Goal: Information Seeking & Learning: Learn about a topic

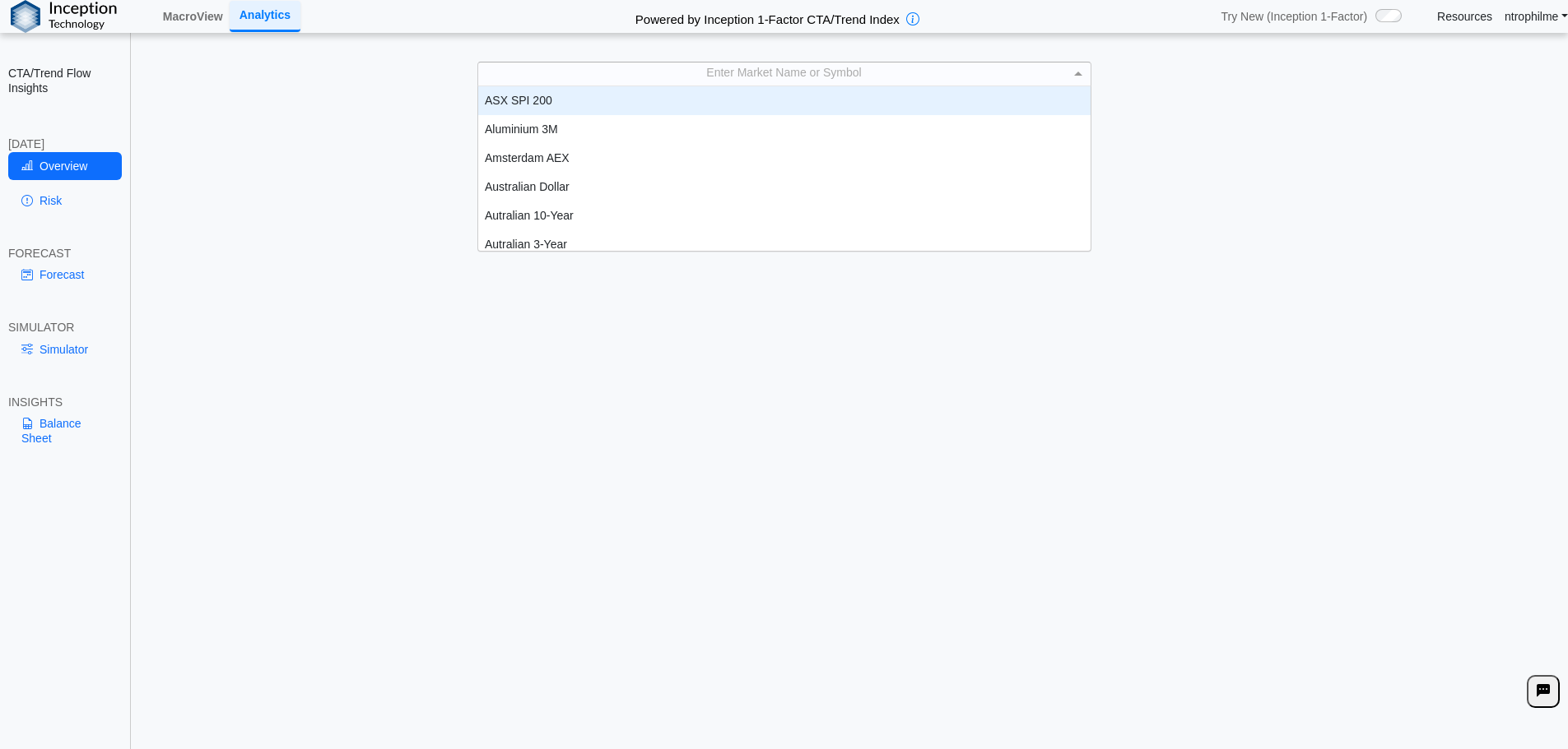
click at [770, 76] on div "Enter Market Name or Symbol" at bounding box center [784, 73] width 612 height 22
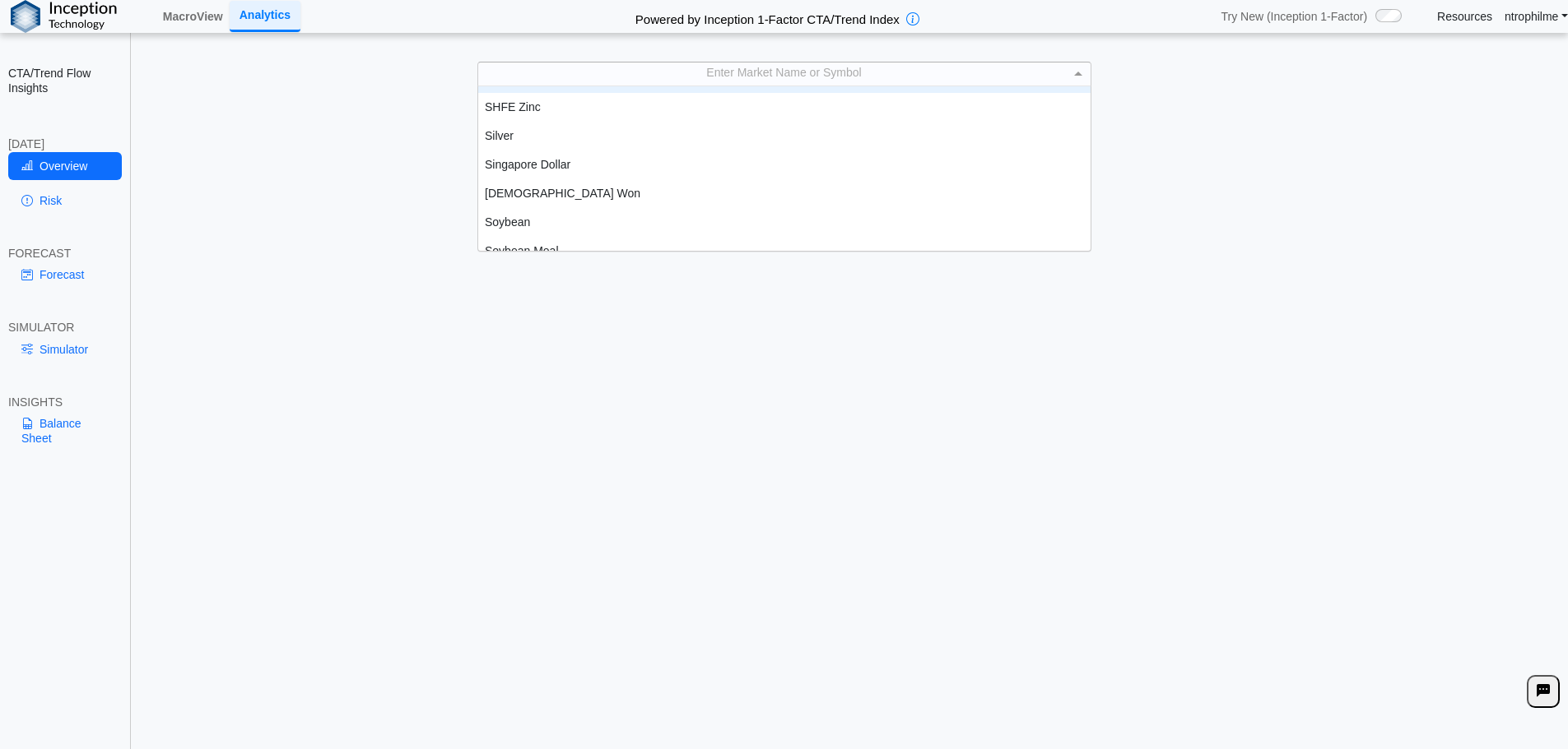
scroll to position [2969, 0]
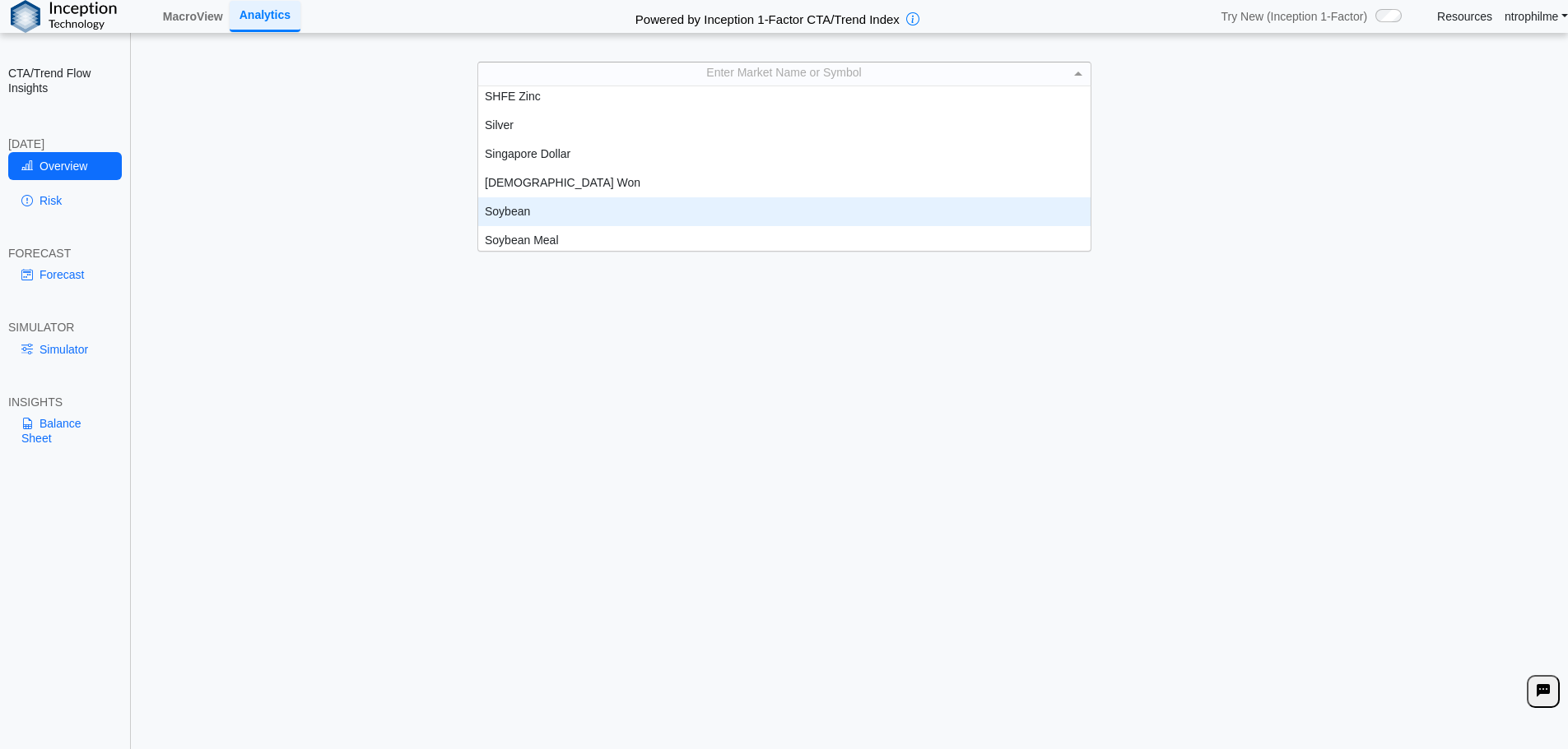
click at [523, 215] on div "Soybean" at bounding box center [784, 212] width 612 height 29
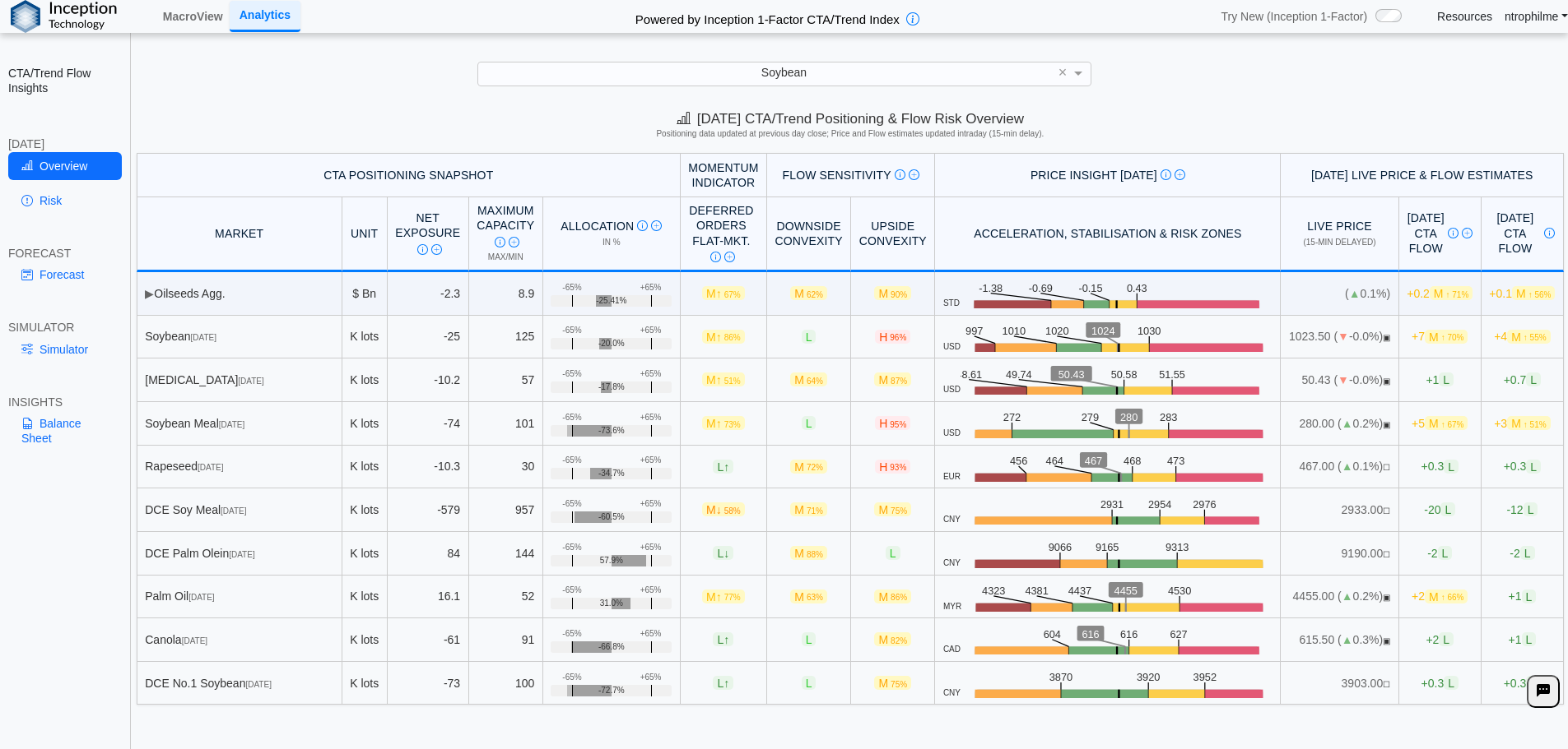
click at [1324, 55] on div "**********" at bounding box center [784, 387] width 1568 height 774
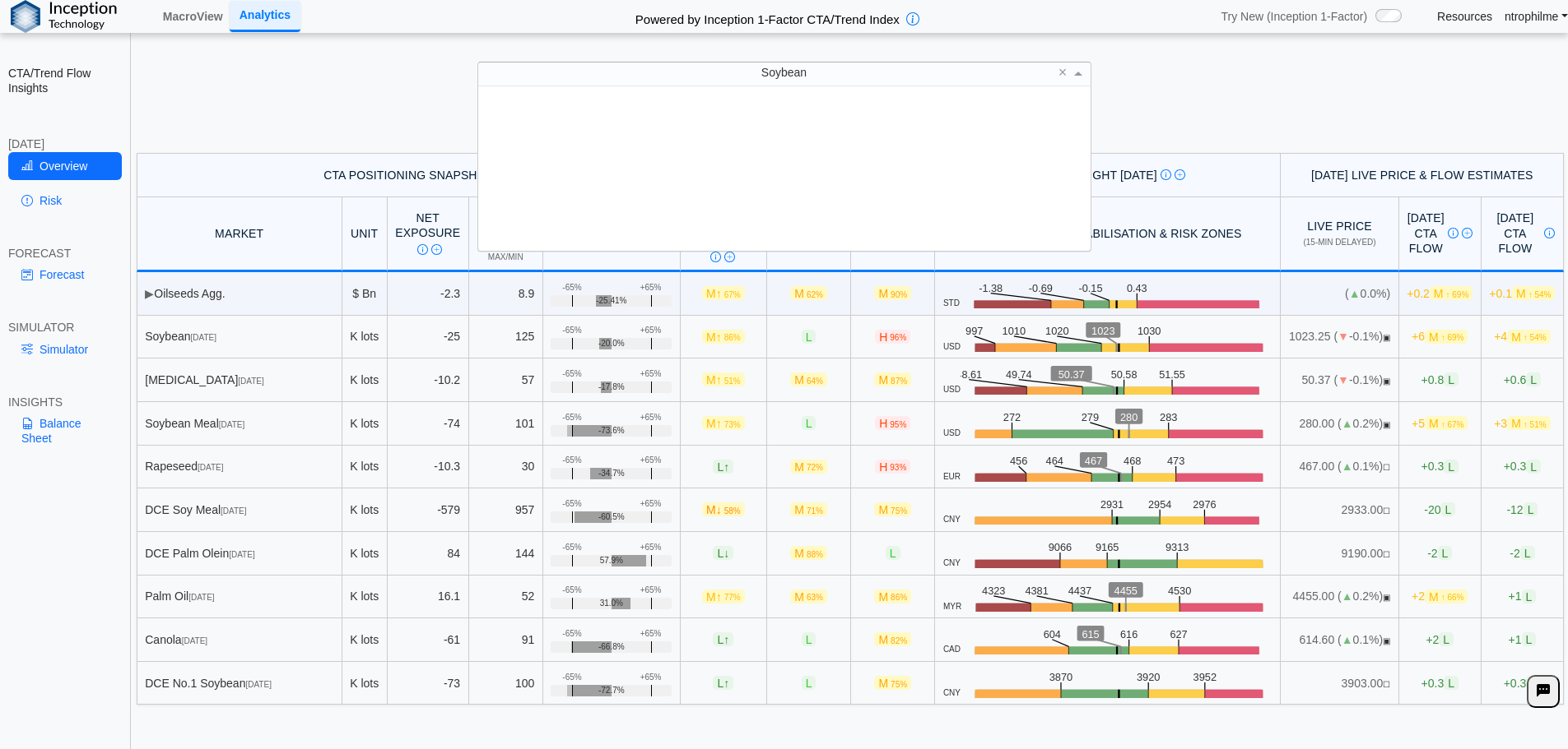
click at [692, 84] on div "Soybean" at bounding box center [784, 73] width 612 height 22
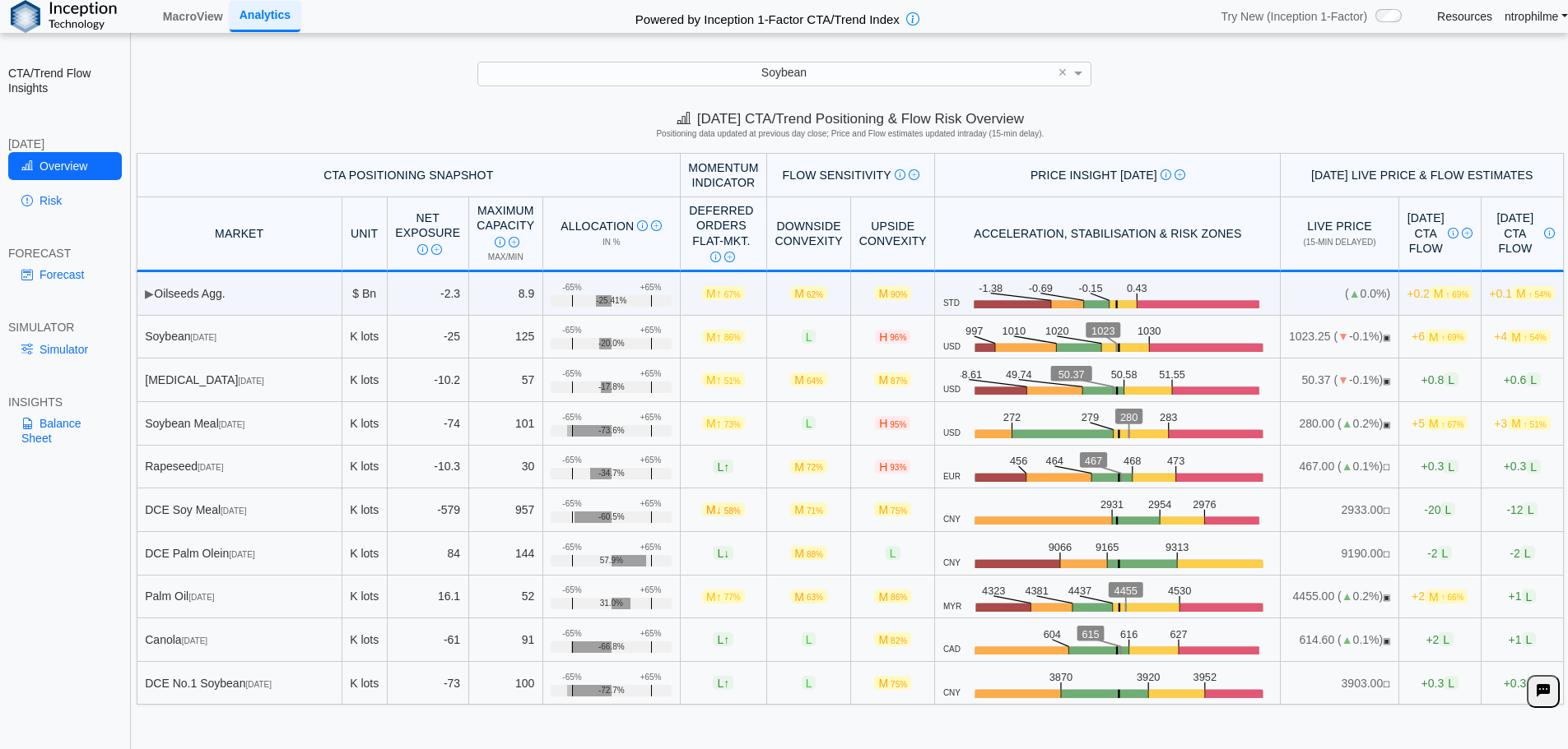
click at [412, 129] on h5 "Positioning data updated at previous day close; Price and Flow estimates update…" at bounding box center [850, 134] width 1421 height 10
click at [1155, 132] on h5 "Positioning data updated at previous day close; Price and Flow estimates update…" at bounding box center [850, 134] width 1421 height 10
click at [1441, 338] on span "↑ 69%" at bounding box center [1453, 337] width 23 height 9
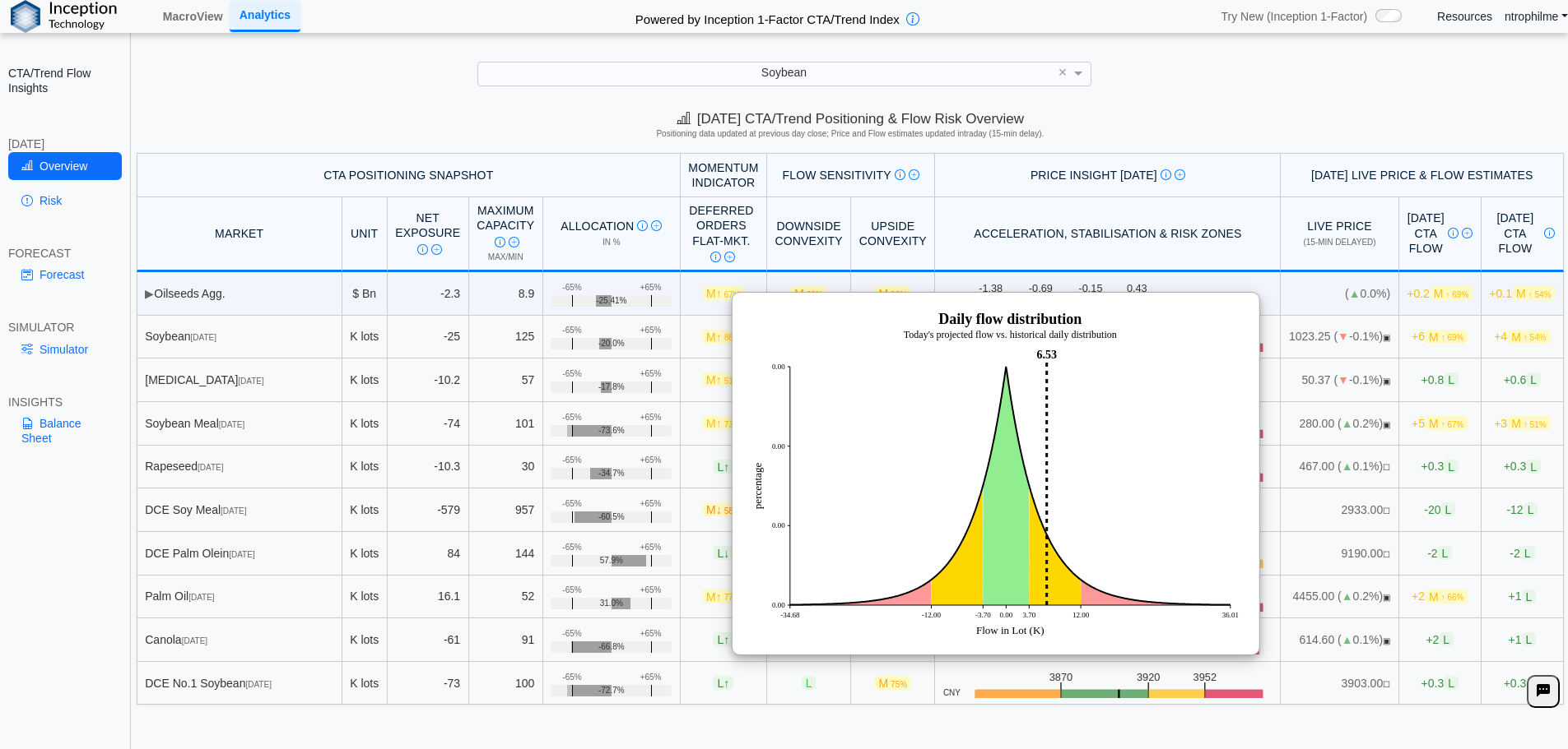
click at [1253, 133] on h5 "Positioning data updated at previous day close; Price and Flow estimates update…" at bounding box center [850, 134] width 1421 height 10
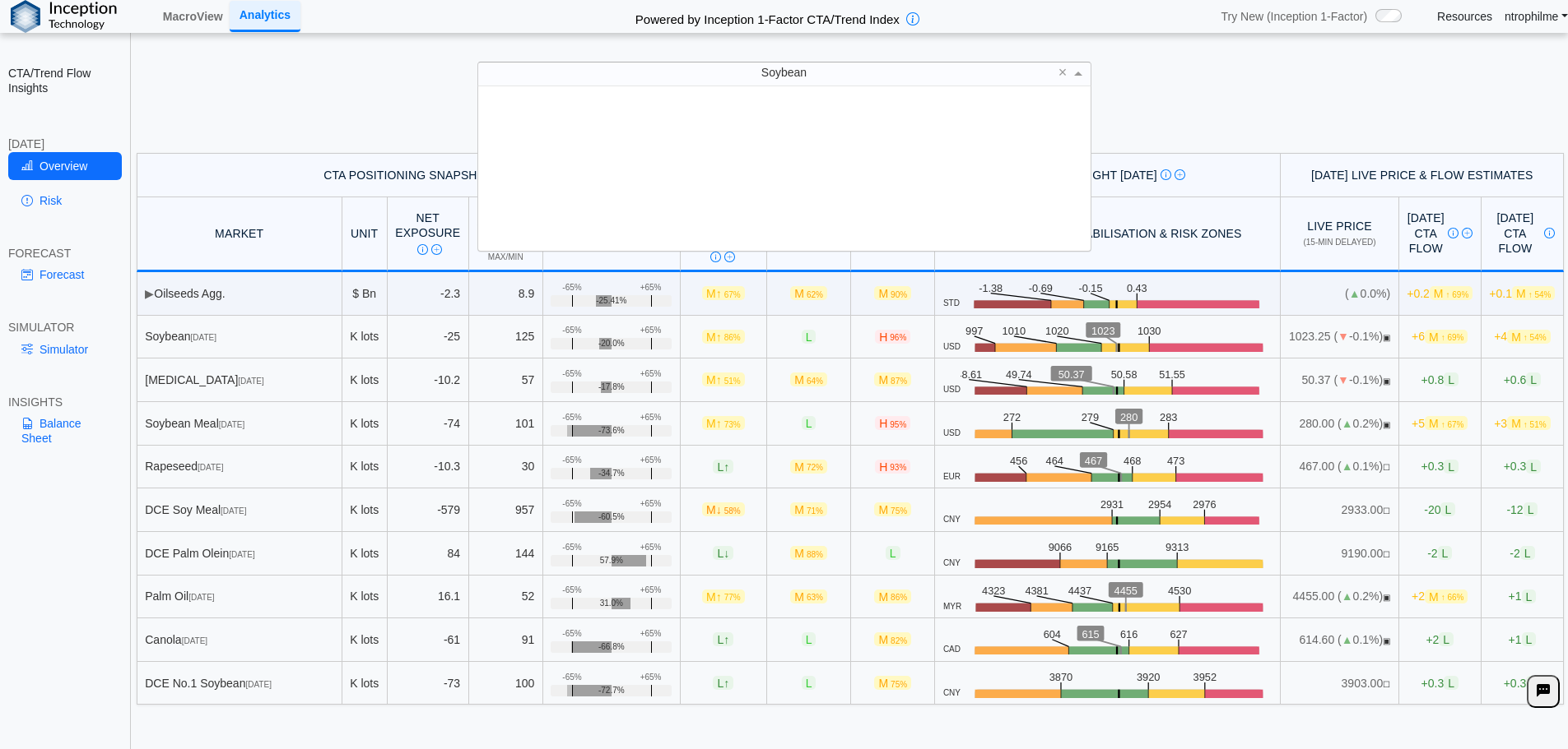
click at [843, 68] on div "Soybean" at bounding box center [784, 73] width 612 height 22
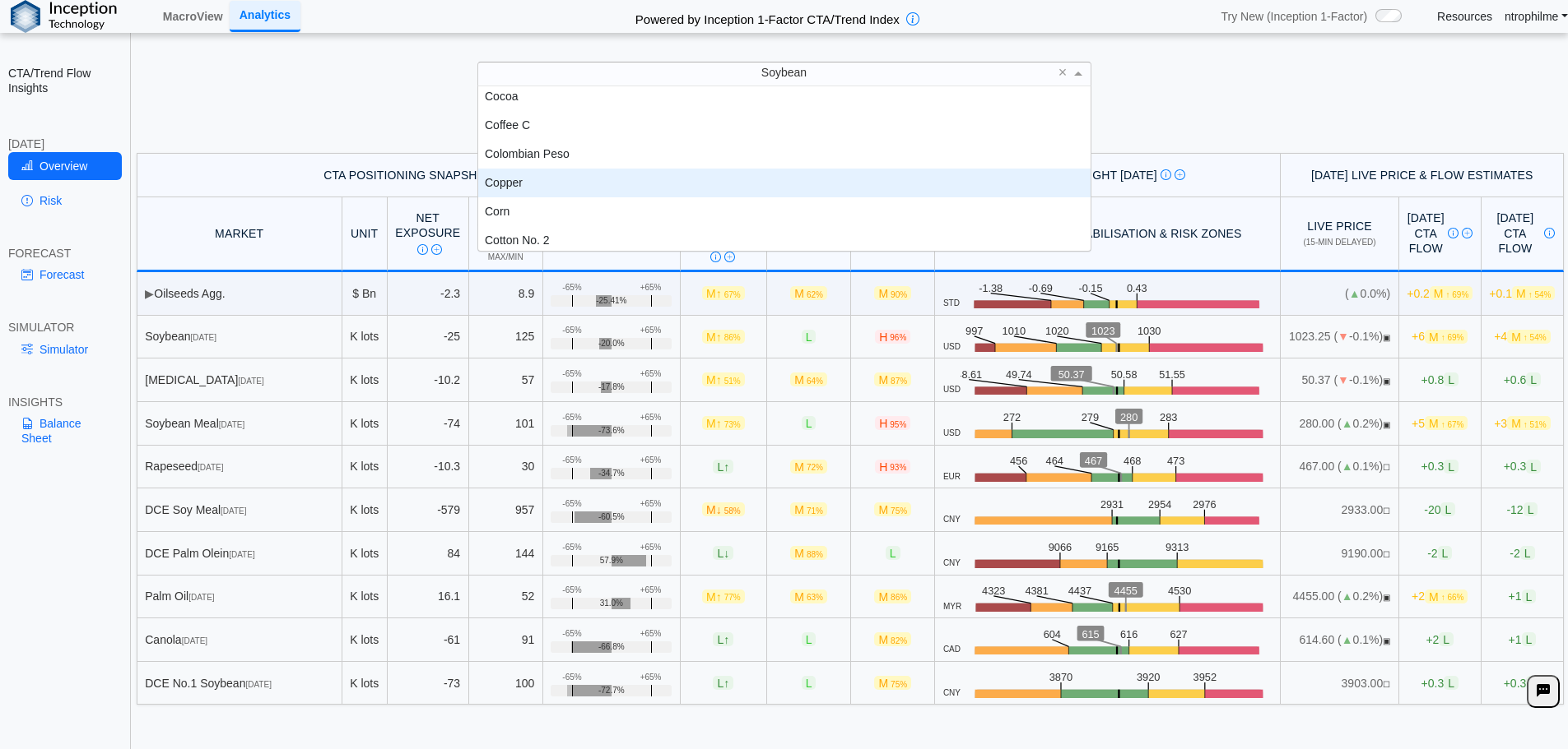
scroll to position [638, 0]
click at [510, 181] on div "Corn" at bounding box center [784, 183] width 612 height 29
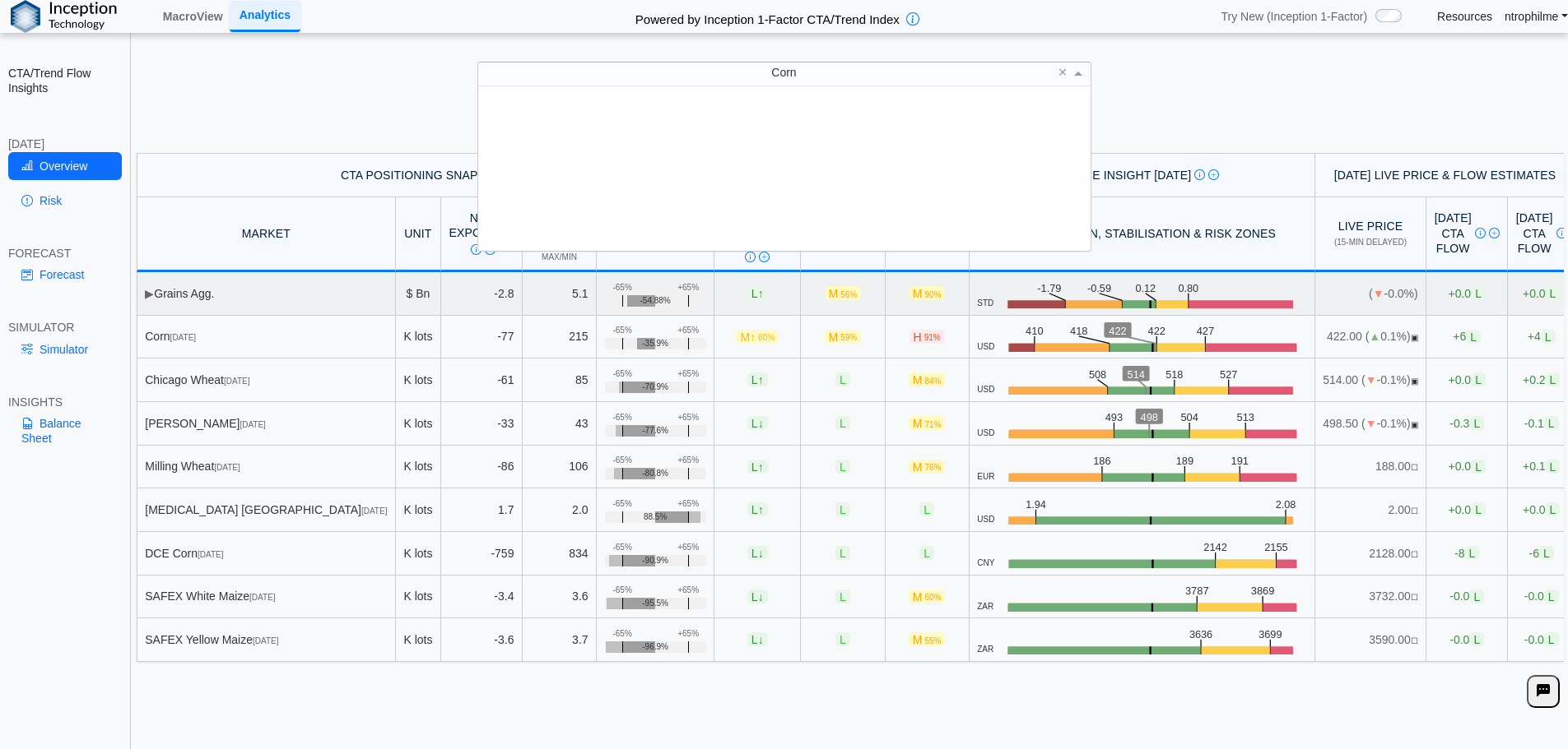
scroll to position [152, 600]
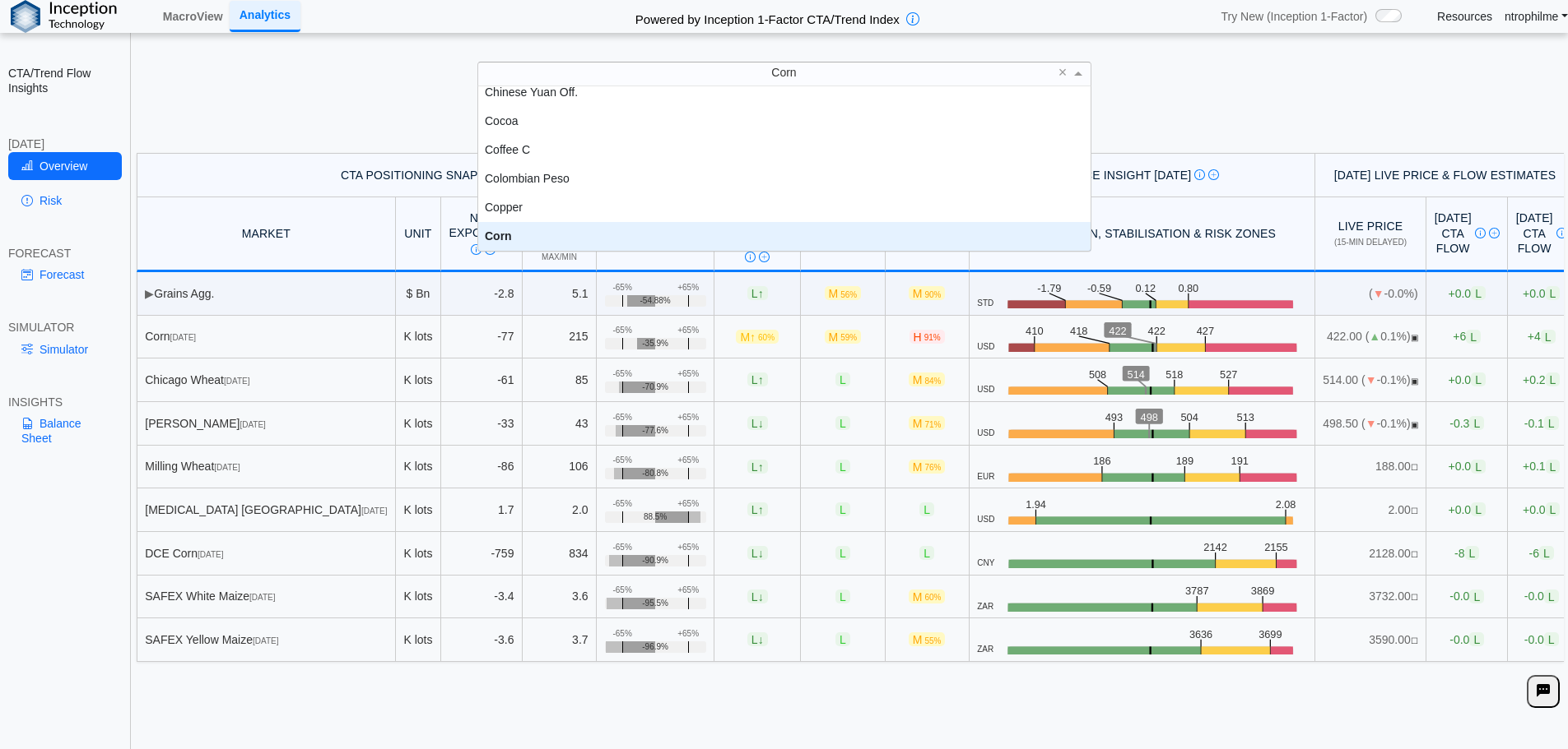
click at [614, 231] on div "Corn" at bounding box center [784, 237] width 612 height 29
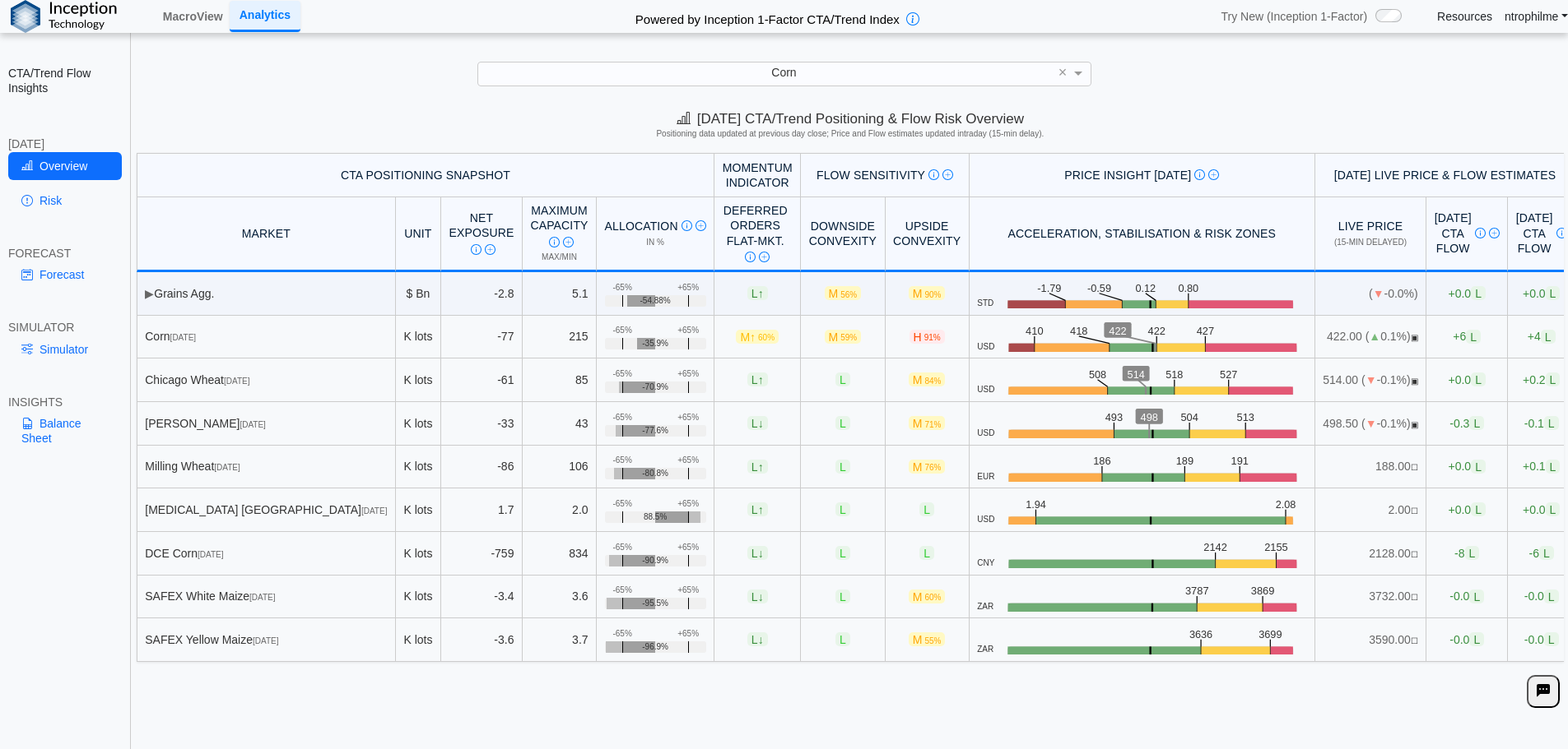
click at [1200, 136] on h5 "Positioning data updated at previous day close; Price and Flow estimates update…" at bounding box center [850, 134] width 1421 height 10
